Goal: Information Seeking & Learning: Learn about a topic

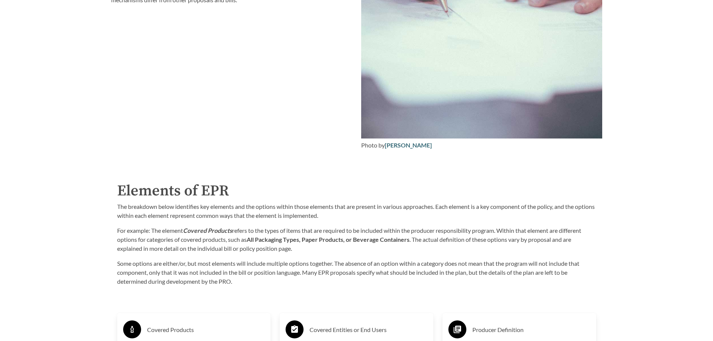
scroll to position [1272, 0]
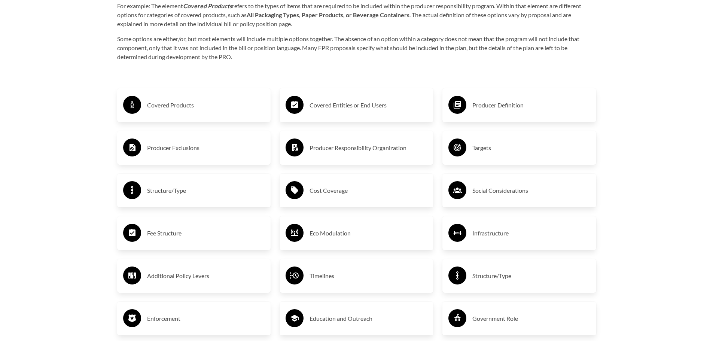
click at [165, 107] on h3 "Covered Products" at bounding box center [206, 105] width 118 height 12
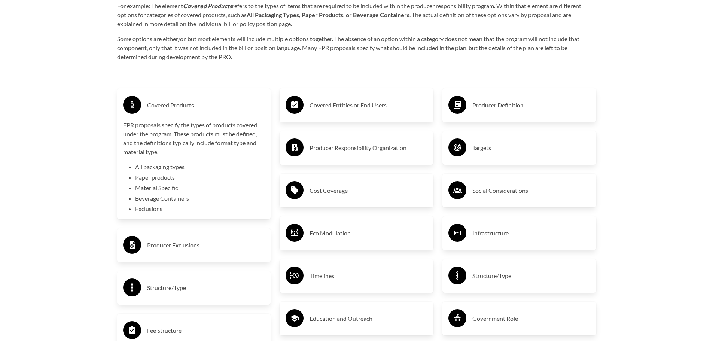
click at [187, 247] on h3 "Producer Exclusions" at bounding box center [206, 245] width 118 height 12
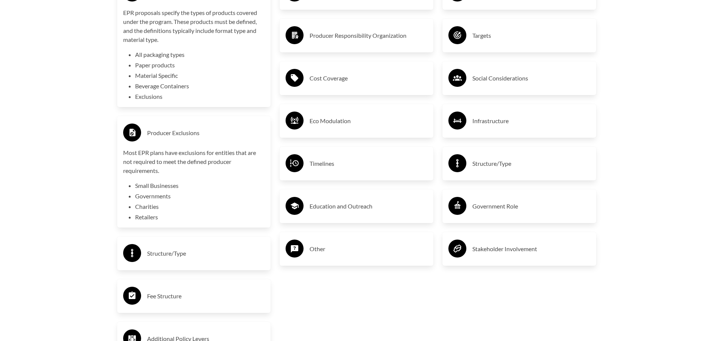
scroll to position [1421, 0]
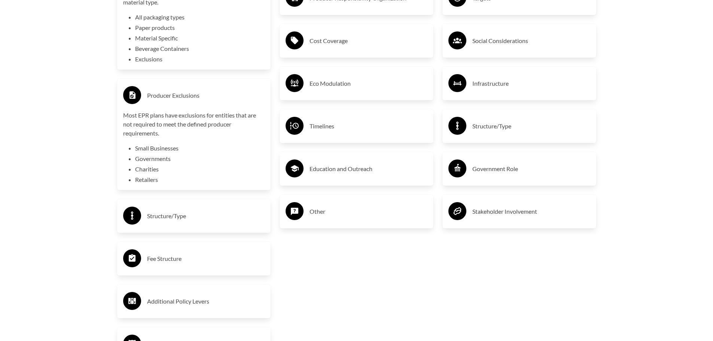
click at [180, 217] on h3 "Structure/Type" at bounding box center [206, 216] width 118 height 12
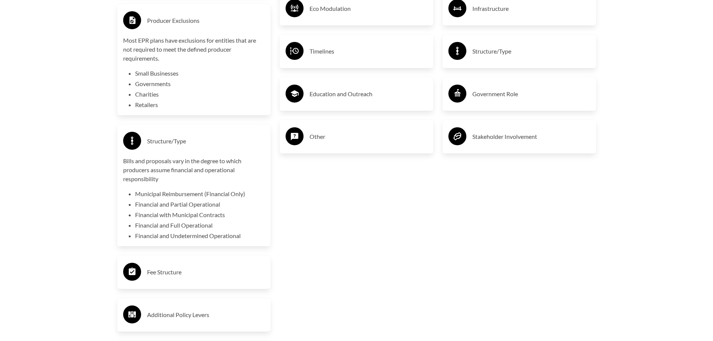
scroll to position [1534, 0]
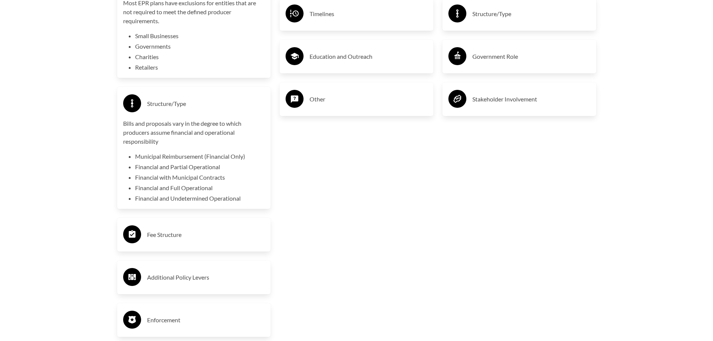
click at [163, 237] on h3 "Fee Structure" at bounding box center [206, 235] width 118 height 12
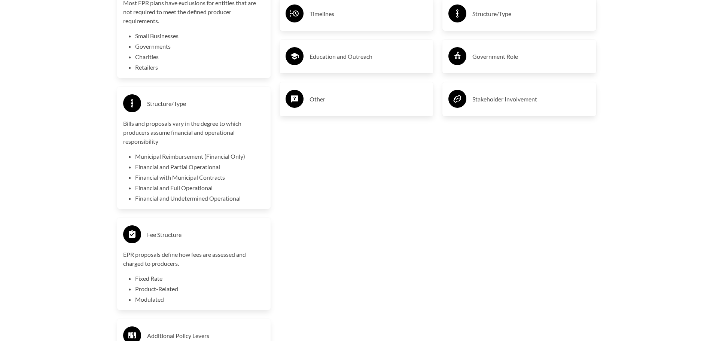
scroll to position [1646, 0]
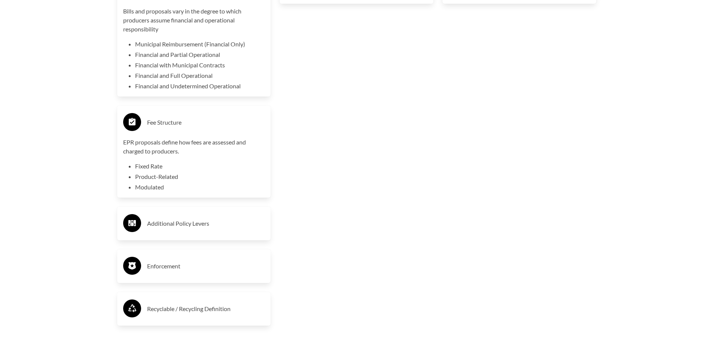
click at [172, 227] on h3 "Additional Policy Levers" at bounding box center [206, 223] width 118 height 12
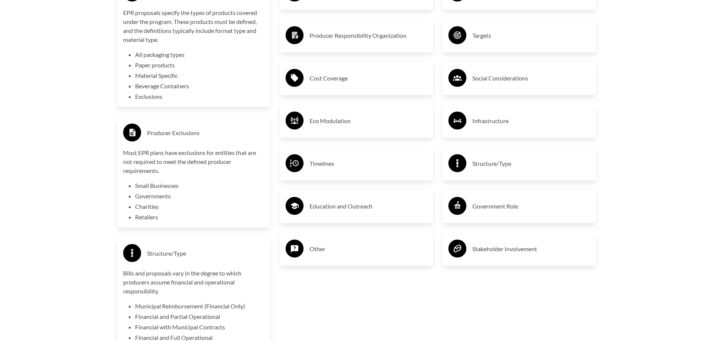
scroll to position [1160, 0]
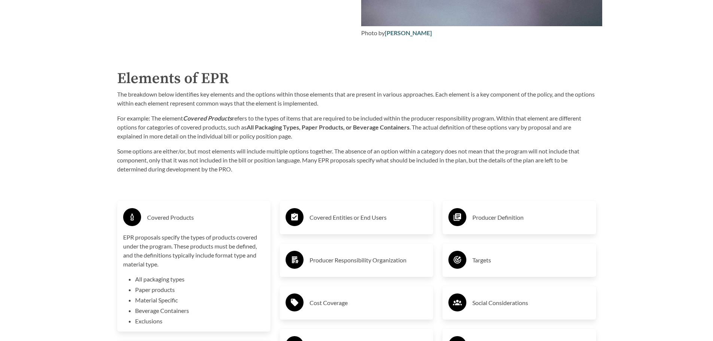
click at [367, 219] on h3 "Covered Entities or End Users" at bounding box center [368, 217] width 118 height 12
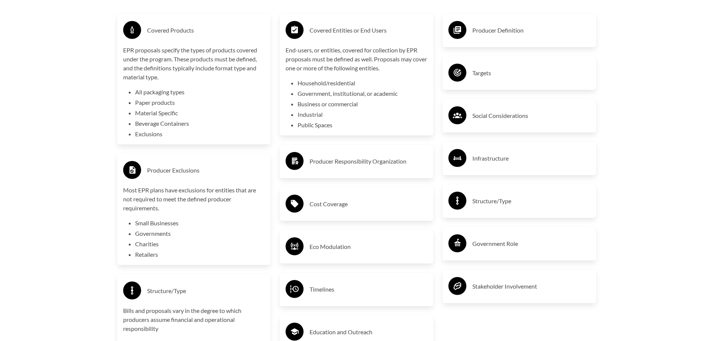
scroll to position [1384, 0]
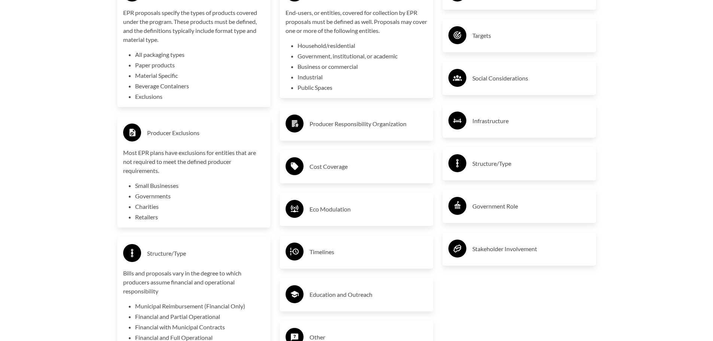
click at [333, 169] on h3 "Cost Coverage" at bounding box center [368, 166] width 118 height 12
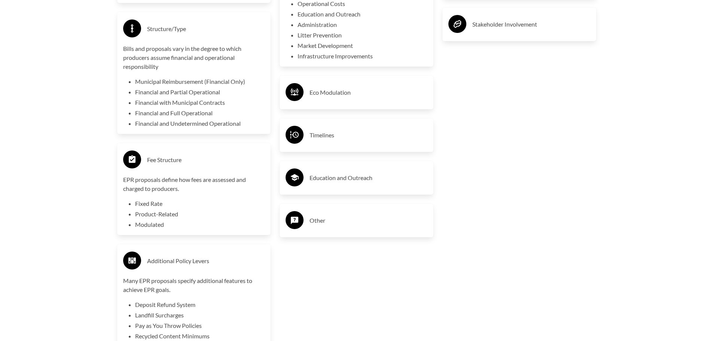
scroll to position [1534, 0]
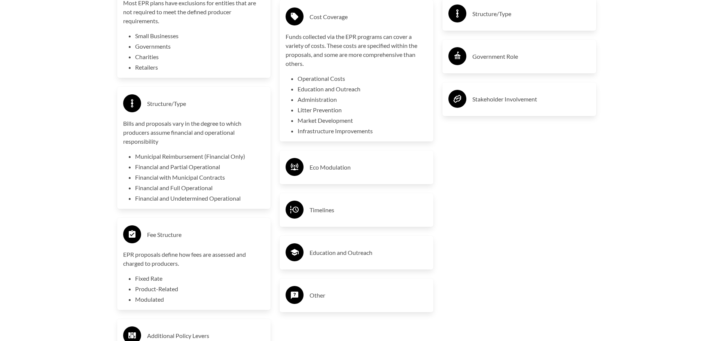
click at [153, 236] on h3 "Fee Structure" at bounding box center [206, 235] width 118 height 12
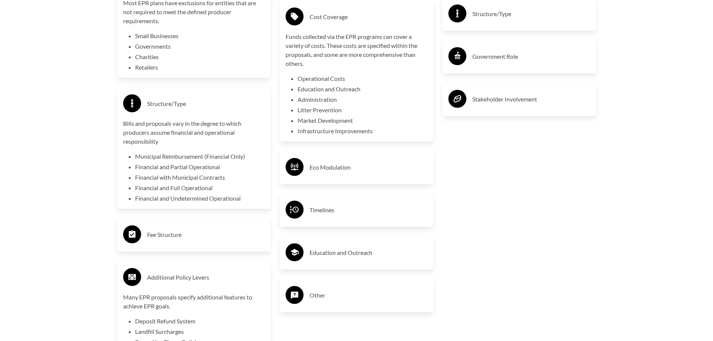
click at [156, 236] on h3 "Fee Structure" at bounding box center [206, 235] width 118 height 12
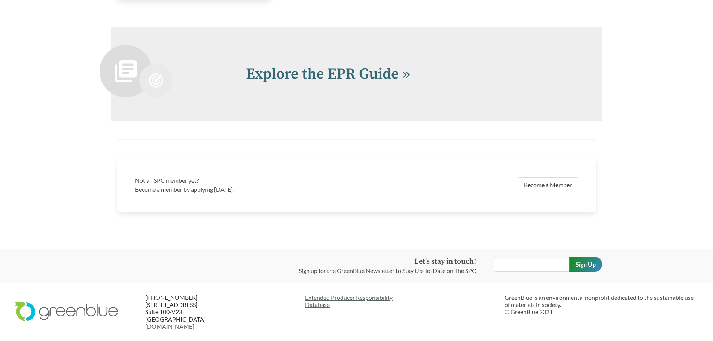
scroll to position [1950, 0]
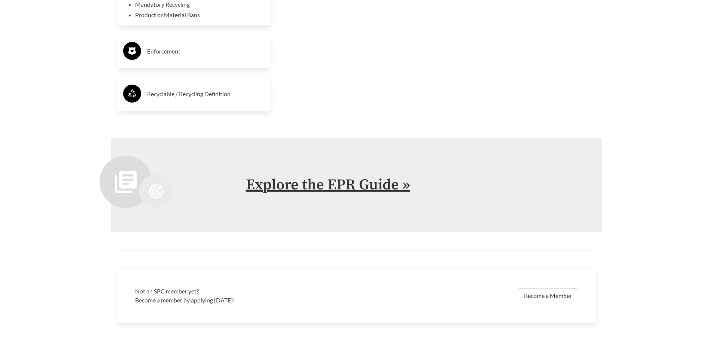
click at [405, 185] on link "Explore the EPR Guide »" at bounding box center [328, 184] width 164 height 19
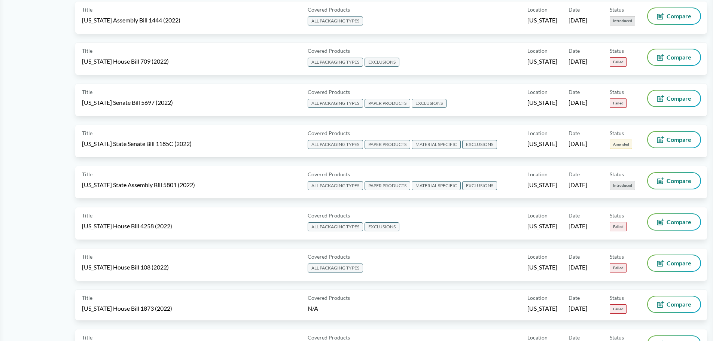
scroll to position [3817, 0]
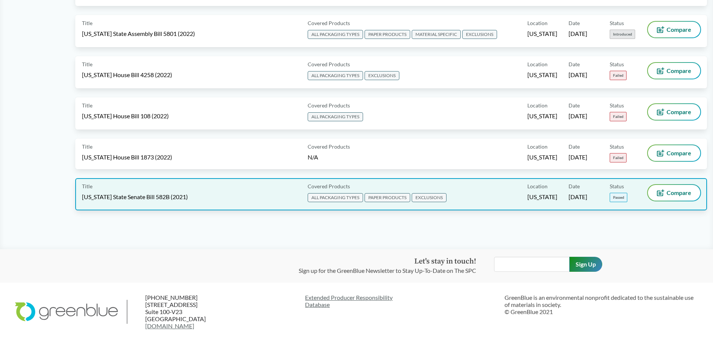
click at [431, 196] on span "EXCLUSIONS" at bounding box center [428, 197] width 35 height 9
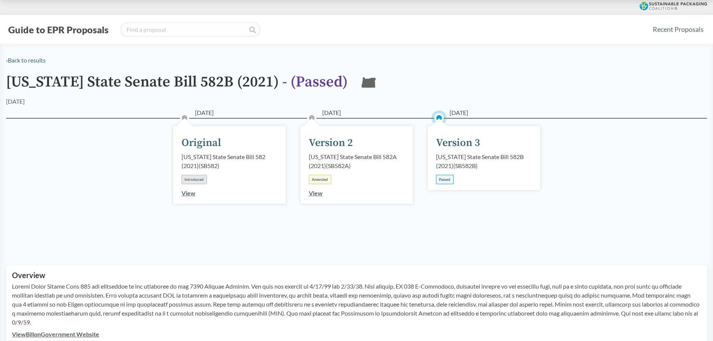
click at [447, 178] on div "Passed" at bounding box center [445, 179] width 18 height 9
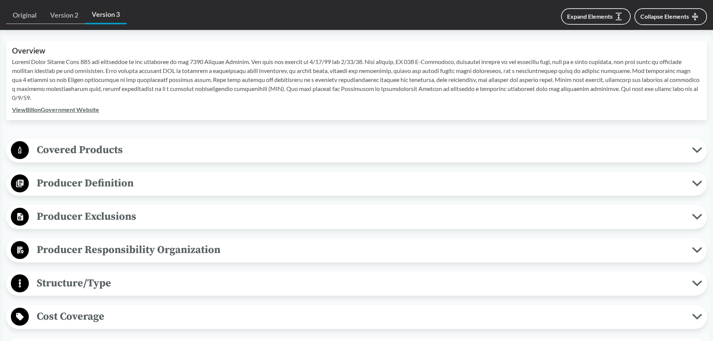
scroll to position [299, 0]
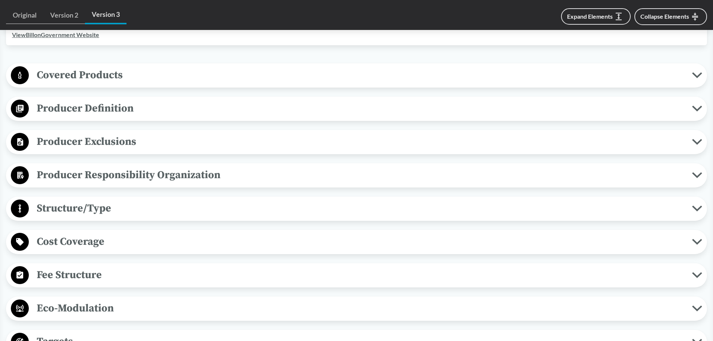
click at [65, 276] on span "Fee Structure" at bounding box center [360, 274] width 663 height 17
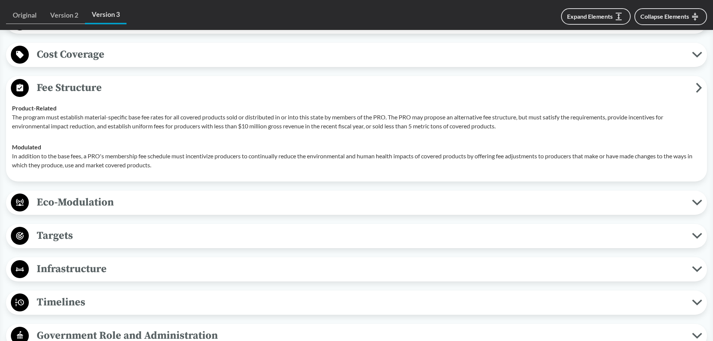
scroll to position [524, 0]
